Goal: Task Accomplishment & Management: Check status

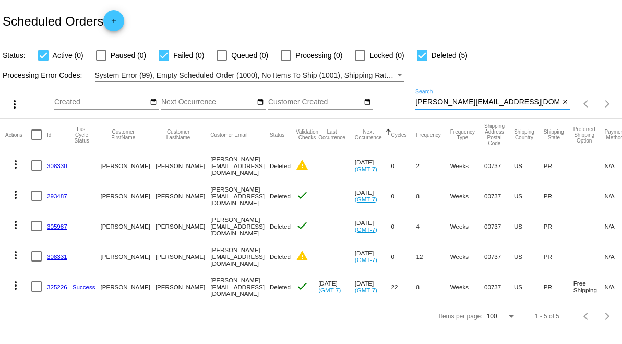
drag, startPoint x: 509, startPoint y: 98, endPoint x: 422, endPoint y: 97, distance: 87.1
click at [416, 98] on div "[PERSON_NAME][EMAIL_ADDRESS][DOMAIN_NAME] Search" at bounding box center [487, 99] width 144 height 20
drag, startPoint x: 422, startPoint y: 97, endPoint x: 413, endPoint y: 96, distance: 8.9
drag, startPoint x: 413, startPoint y: 96, endPoint x: 386, endPoint y: 94, distance: 26.7
click at [384, 95] on div "Aug Jan Feb Mar Apr Su Mo" at bounding box center [234, 104] width 361 height 30
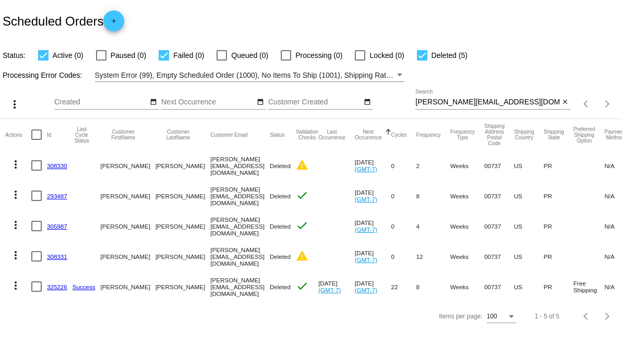
drag, startPoint x: 414, startPoint y: 100, endPoint x: 490, endPoint y: 98, distance: 75.7
click at [528, 97] on div "more_vert Aug Jan Feb Mar [DATE]" at bounding box center [311, 100] width 622 height 37
drag, startPoint x: 512, startPoint y: 99, endPoint x: 411, endPoint y: 103, distance: 101.3
click at [411, 103] on div "more_vert Aug Jan Feb Mar [DATE]" at bounding box center [311, 100] width 622 height 37
paste input "[EMAIL_ADDRESS][DOMAIN_NAME]"
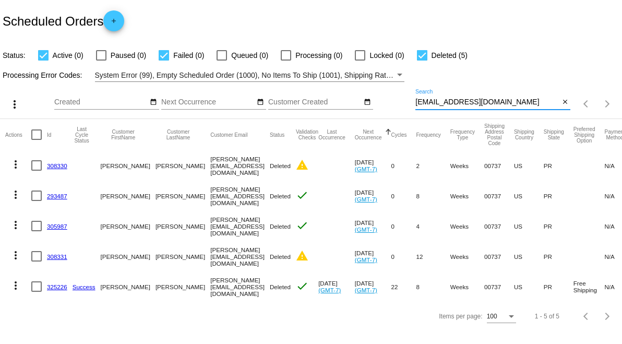
click at [531, 103] on input "[EMAIL_ADDRESS][DOMAIN_NAME]" at bounding box center [487, 102] width 144 height 8
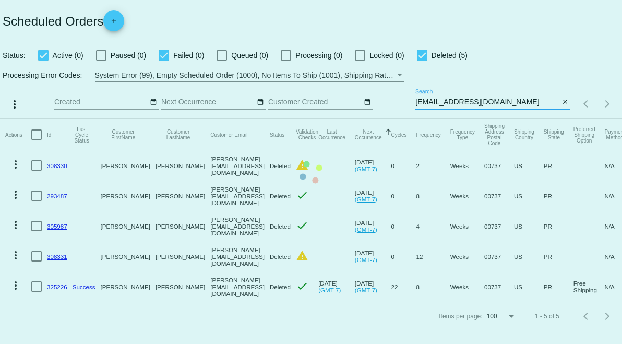
type input "[EMAIL_ADDRESS][DOMAIN_NAME]"
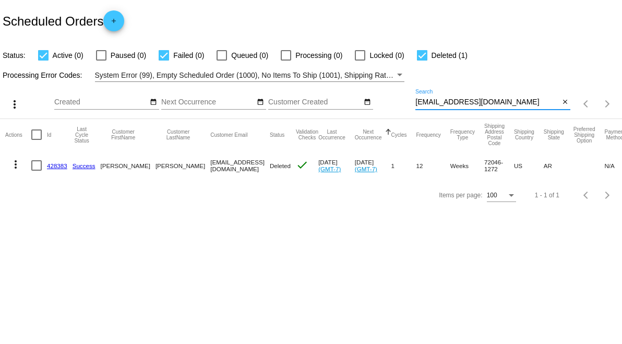
click at [64, 164] on link "428383" at bounding box center [57, 165] width 20 height 7
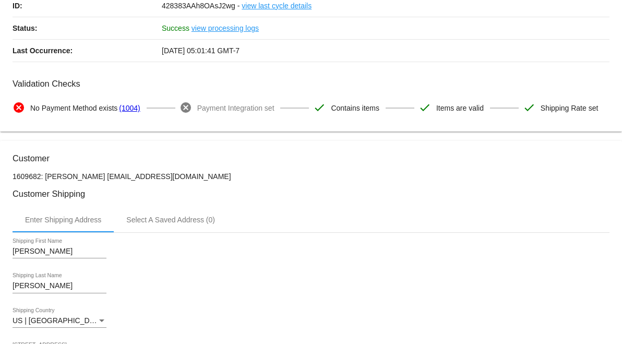
scroll to position [58, 0]
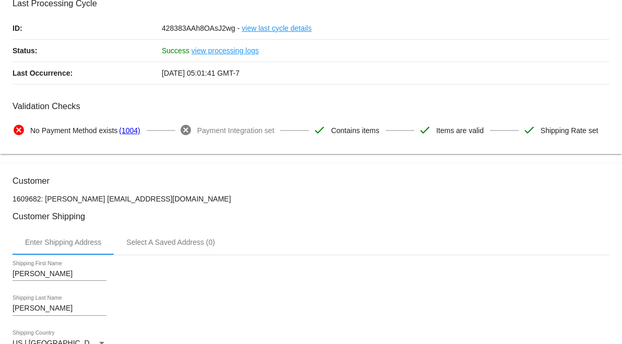
drag, startPoint x: 156, startPoint y: 77, endPoint x: 195, endPoint y: 77, distance: 39.1
click at [195, 77] on div "Last Occurrence: [DATE] 05:01:41 GMT-7" at bounding box center [311, 73] width 597 height 22
click at [222, 94] on mat-card-content "Last Processing Cycle ID: 428383AAh8OAsJ2wg - view last cycle details Status: S…" at bounding box center [311, 69] width 597 height 143
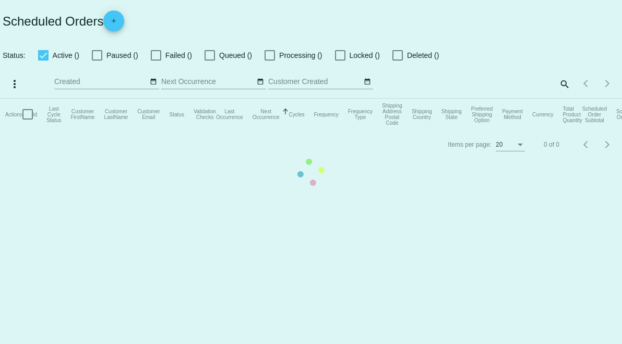
click at [462, 99] on mat-table "Actions Id Last Cycle Status Customer FirstName Customer LastName Customer Emai…" at bounding box center [311, 114] width 622 height 31
checkbox input "true"
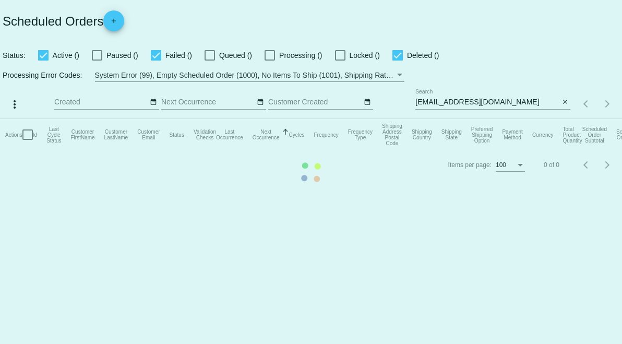
click at [465, 119] on mat-table "Actions Id Last Cycle Status Customer FirstName Customer LastName Customer Emai…" at bounding box center [311, 134] width 622 height 31
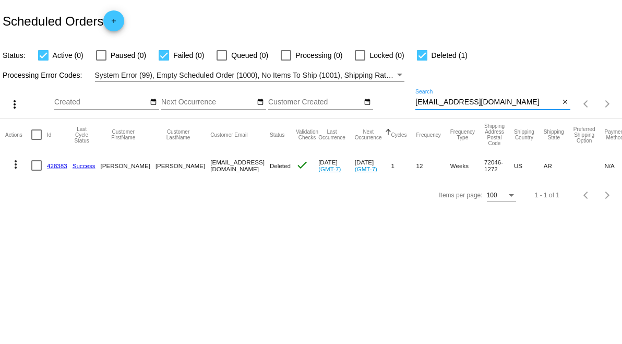
drag, startPoint x: 500, startPoint y: 101, endPoint x: 414, endPoint y: 102, distance: 85.6
click at [378, 99] on div "more_vert Aug Jan Feb Mar [DATE]" at bounding box center [311, 100] width 622 height 37
click at [58, 162] on link "428383" at bounding box center [57, 165] width 20 height 7
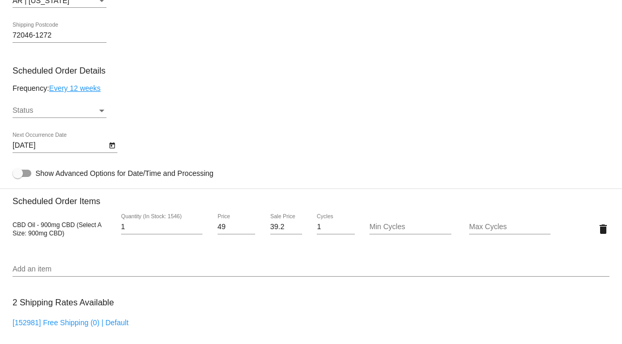
scroll to position [527, 0]
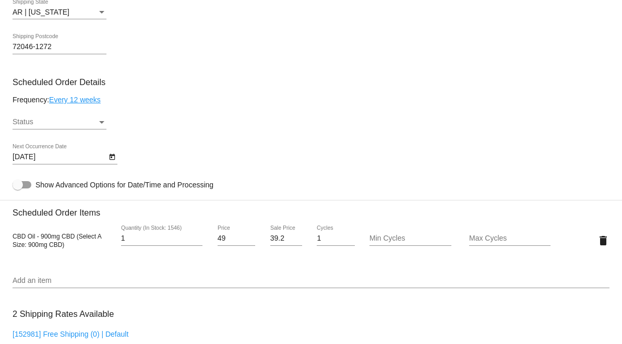
drag, startPoint x: 6, startPoint y: 233, endPoint x: 63, endPoint y: 245, distance: 57.5
click at [67, 236] on span "CBD Oil - 900mg CBD (Select A Size: 900mg CBD)" at bounding box center [57, 241] width 89 height 16
click at [66, 236] on span "CBD Oil - 900mg CBD (Select A Size: 900mg CBD)" at bounding box center [57, 241] width 89 height 16
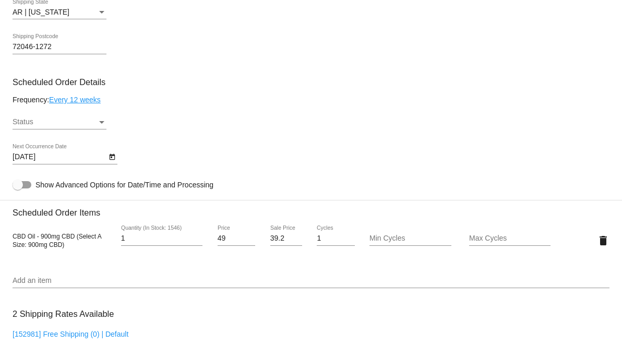
drag, startPoint x: 67, startPoint y: 244, endPoint x: 4, endPoint y: 234, distance: 63.4
copy span "CBD Oil - 900mg CBD (Select A Size: 900mg CBD)"
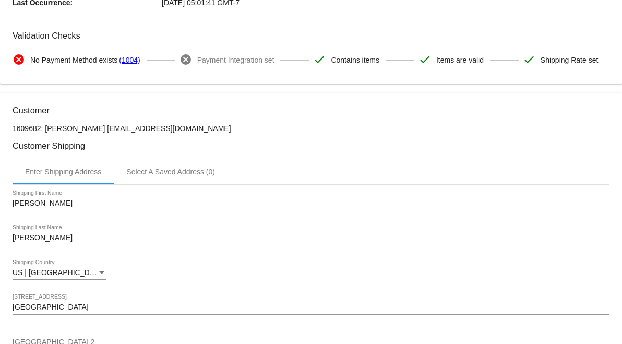
scroll to position [0, 0]
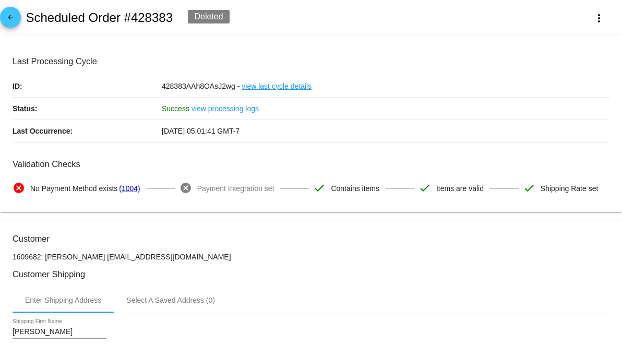
drag, startPoint x: 170, startPoint y: 13, endPoint x: 127, endPoint y: 13, distance: 43.3
click at [127, 13] on div "arrow_back Scheduled Order #428383 Deleted more_vert" at bounding box center [311, 17] width 622 height 35
copy h2 "#428383"
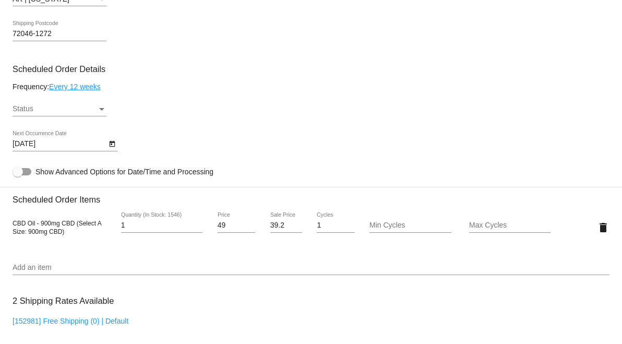
scroll to position [580, 0]
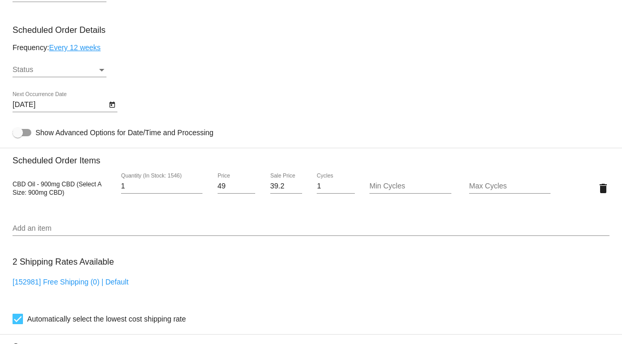
click at [67, 194] on div "CBD Oil - 900mg CBD (Select A Size: 900mg CBD)" at bounding box center [63, 187] width 100 height 17
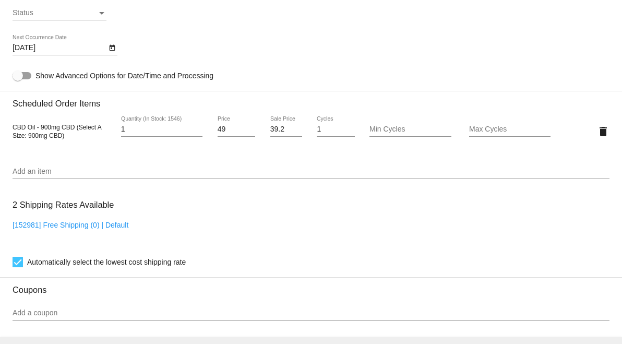
scroll to position [638, 0]
drag, startPoint x: 5, startPoint y: 125, endPoint x: 75, endPoint y: 128, distance: 70.0
click at [75, 128] on mat-card "Customer 1609682: [PERSON_NAME] [EMAIL_ADDRESS][DOMAIN_NAME] Customer Shipping …" at bounding box center [311, 314] width 622 height 1460
copy span "CBD Oil - 900mg CBD"
